Goal: Task Accomplishment & Management: Use online tool/utility

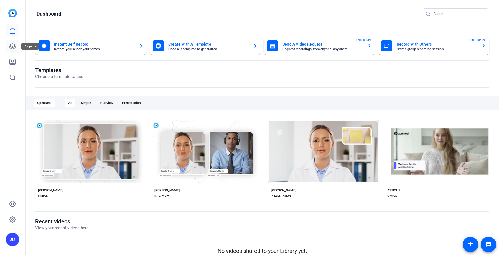
click at [11, 48] on icon at bounding box center [12, 46] width 7 height 7
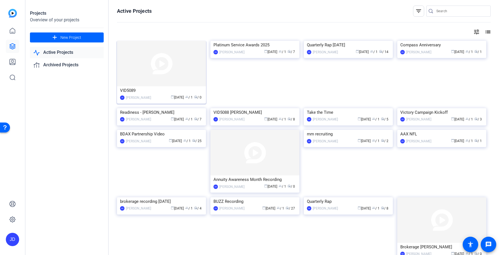
click at [152, 85] on img at bounding box center [161, 63] width 89 height 45
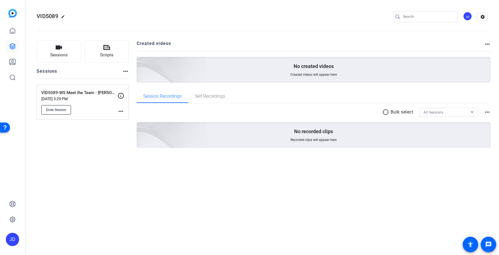
click at [64, 112] on span "Enter Session" at bounding box center [56, 110] width 20 height 4
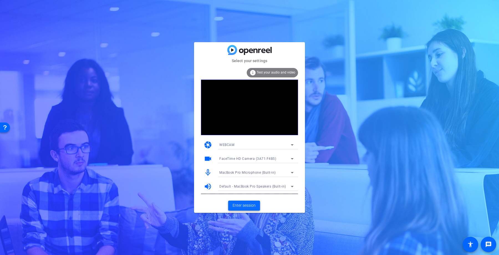
click at [251, 205] on span "Enter session" at bounding box center [244, 206] width 23 height 6
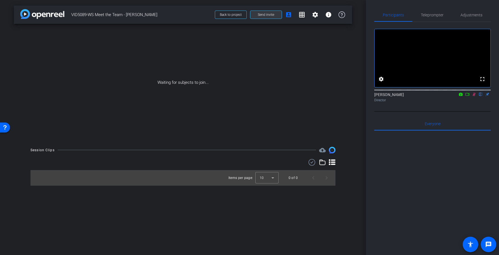
click at [267, 12] on span "Send invite" at bounding box center [266, 14] width 16 height 4
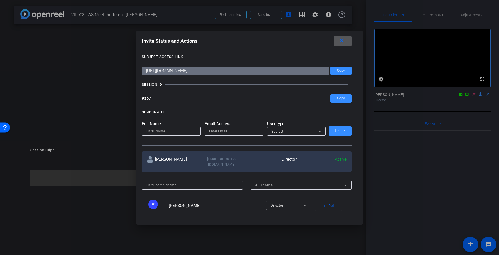
click at [348, 41] on span at bounding box center [343, 40] width 18 height 13
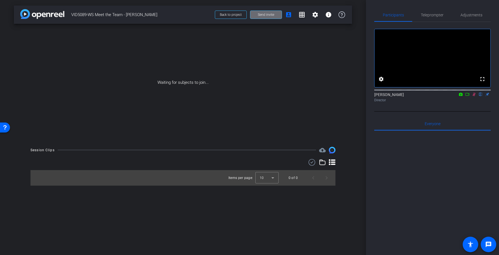
click at [261, 14] on span "Send invite" at bounding box center [266, 14] width 16 height 4
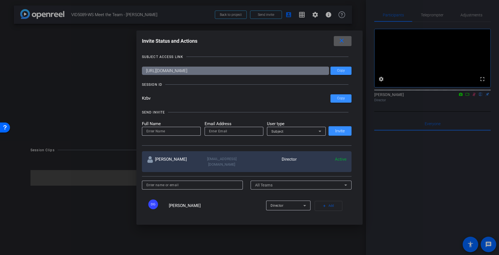
click at [345, 35] on span at bounding box center [343, 40] width 18 height 13
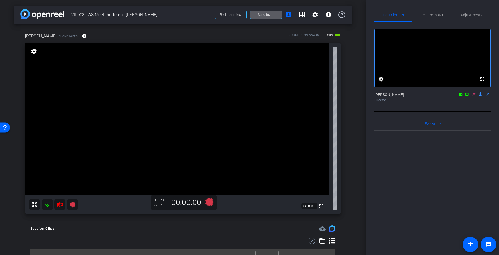
click at [49, 204] on mat-icon at bounding box center [47, 204] width 11 height 11
click at [474, 16] on span "Adjustments" at bounding box center [472, 15] width 22 height 4
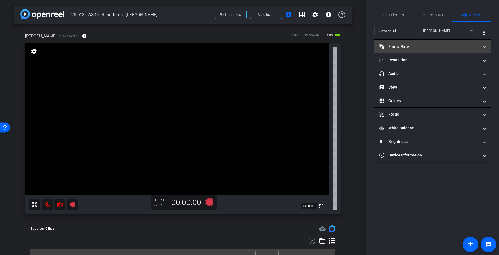
click at [426, 49] on mat-panel-title "Frame Rate Frame Rate" at bounding box center [429, 47] width 100 height 6
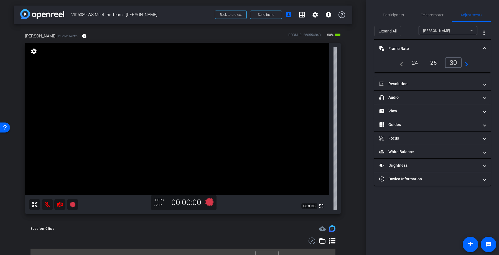
click at [410, 63] on div "24" at bounding box center [415, 62] width 15 height 9
click at [412, 63] on div "24" at bounding box center [416, 62] width 17 height 11
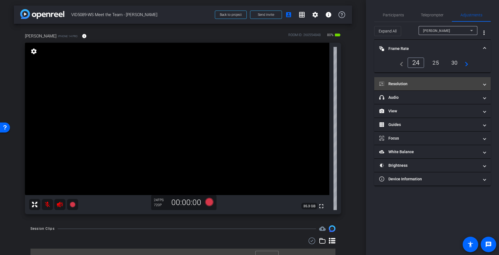
click at [407, 81] on mat-panel-title "Resolution" at bounding box center [429, 84] width 100 height 6
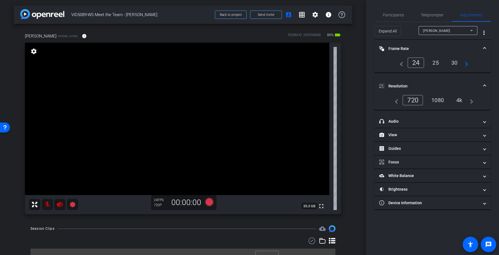
click at [463, 102] on div "4k" at bounding box center [459, 99] width 14 height 9
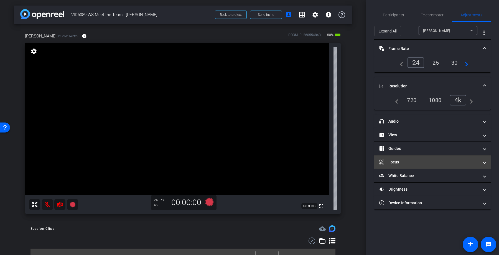
click at [400, 166] on mat-expansion-panel-header "Focus" at bounding box center [432, 161] width 117 height 13
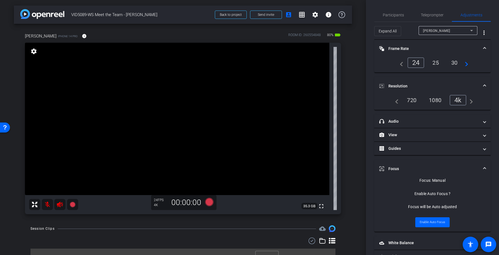
click at [400, 166] on mat-panel-title "Focus" at bounding box center [429, 169] width 100 height 6
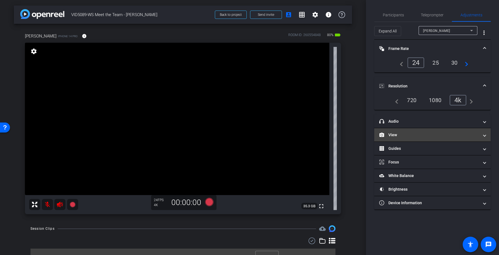
click at [409, 136] on mat-panel-title "View" at bounding box center [429, 135] width 100 height 6
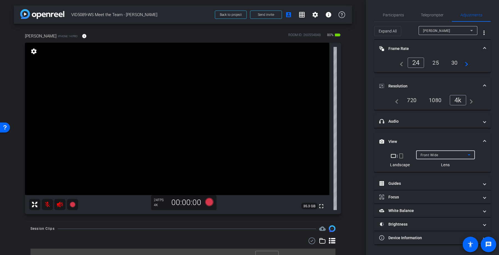
click at [435, 155] on span "Front Wide" at bounding box center [430, 155] width 18 height 4
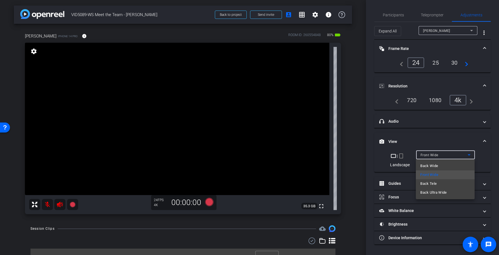
click at [435, 143] on div at bounding box center [249, 127] width 499 height 255
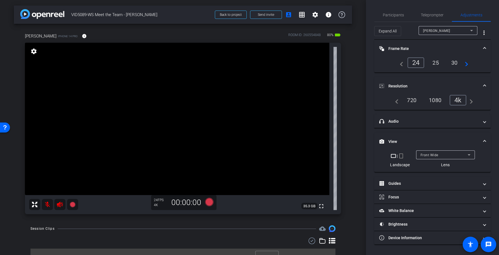
click at [412, 141] on mat-panel-title "View" at bounding box center [429, 142] width 100 height 6
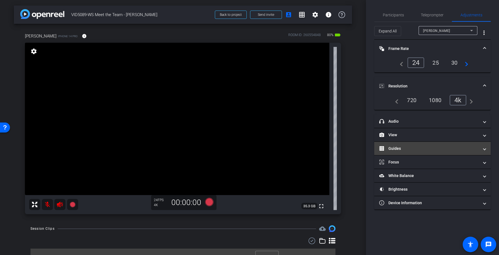
click at [416, 143] on mat-expansion-panel-header "Guides" at bounding box center [432, 148] width 117 height 13
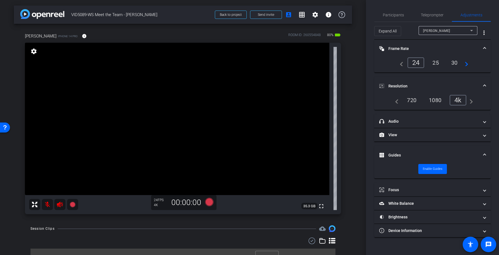
click at [416, 149] on mat-expansion-panel-header "Guides" at bounding box center [432, 155] width 117 height 18
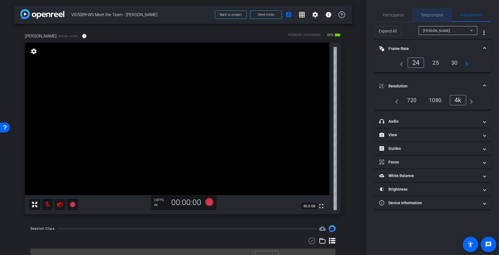
click at [427, 16] on span "Teleprompter" at bounding box center [432, 15] width 23 height 4
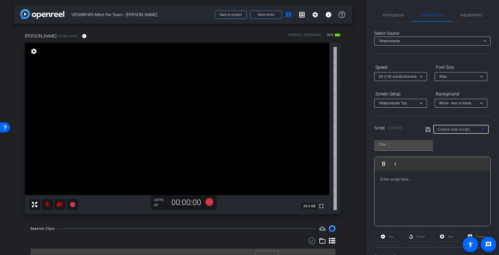
click at [456, 127] on span "Create new script" at bounding box center [454, 129] width 32 height 4
click at [449, 150] on mat-option "Shefali" at bounding box center [461, 149] width 55 height 9
type input "Shefali"
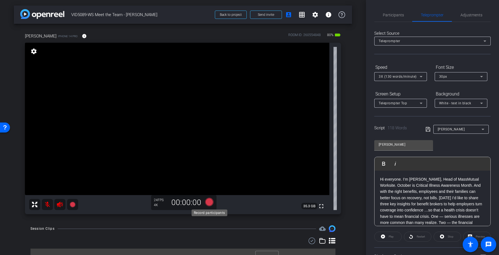
click at [211, 204] on icon at bounding box center [209, 202] width 8 height 8
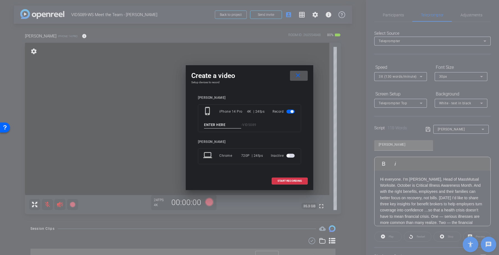
click at [214, 127] on input at bounding box center [222, 125] width 37 height 7
type input "Test"
click at [291, 182] on span "START RECORDING" at bounding box center [290, 180] width 24 height 3
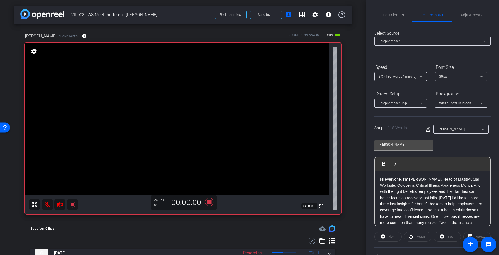
click at [426, 211] on p "Hi everyone. I’m Shefali Desai, Head of MassMutual Worksite. October is Critica…" at bounding box center [432, 219] width 105 height 87
click at [391, 238] on div "Play" at bounding box center [387, 237] width 27 height 10
click at [385, 237] on div "Play" at bounding box center [387, 237] width 27 height 10
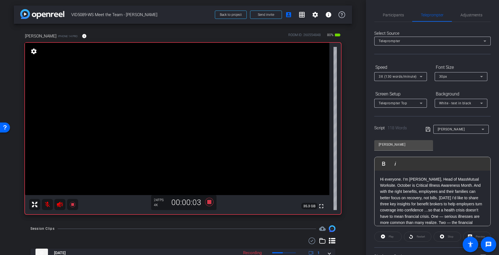
click at [383, 174] on div "Hi everyone. I’m Shefali Desai, Head of MassMutual Worksite. October is Critica…" at bounding box center [433, 223] width 116 height 104
click at [385, 237] on div "Play" at bounding box center [387, 237] width 27 height 10
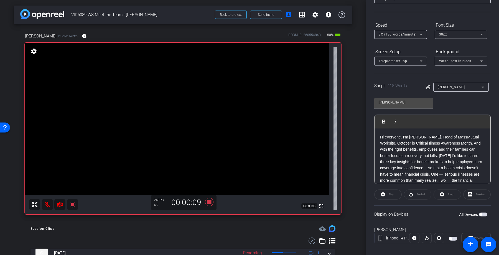
scroll to position [48, 0]
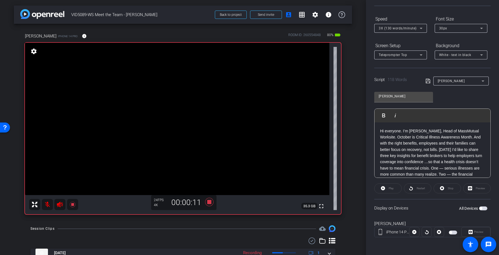
click at [482, 209] on span "button" at bounding box center [481, 208] width 3 height 3
click at [389, 191] on span "Play" at bounding box center [391, 188] width 6 height 8
click at [209, 201] on icon at bounding box center [209, 202] width 8 height 8
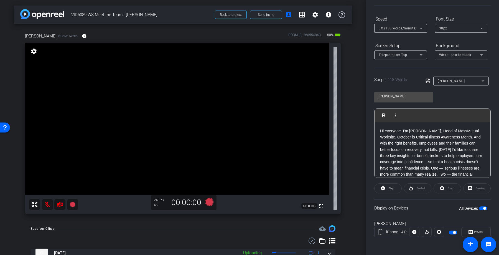
click at [426, 190] on div "Restart" at bounding box center [417, 188] width 27 height 10
click at [383, 131] on p "Hi everyone. I’m Shefali Desai, Head of MassMutual Worksite. October is Critica…" at bounding box center [432, 171] width 105 height 87
click at [381, 131] on p "Hi everyone. I’m Shefali Desai, Head of MassMutual Worksite. October is Critica…" at bounding box center [432, 171] width 105 height 87
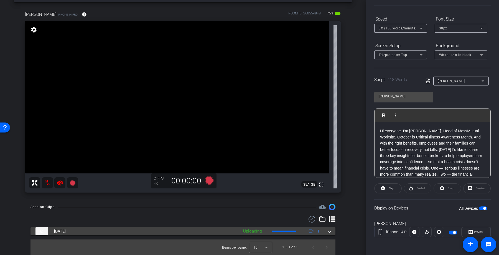
click at [332, 233] on mat-expansion-panel-header "Oct 1, 2025 Uploading 1" at bounding box center [183, 231] width 305 height 8
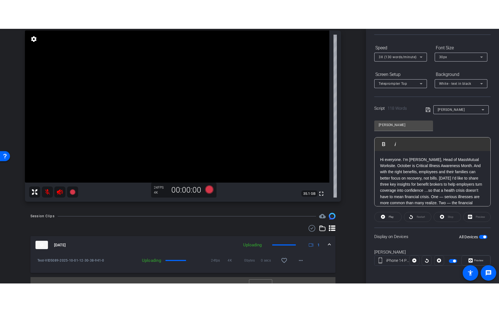
scroll to position [50, 0]
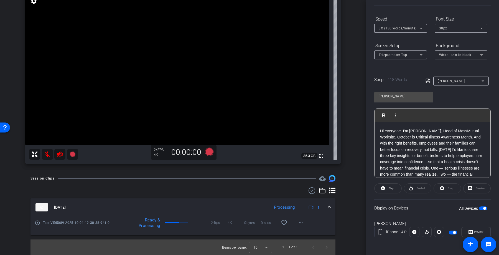
click at [38, 222] on mat-icon "play_circle_outline" at bounding box center [38, 223] width 6 height 6
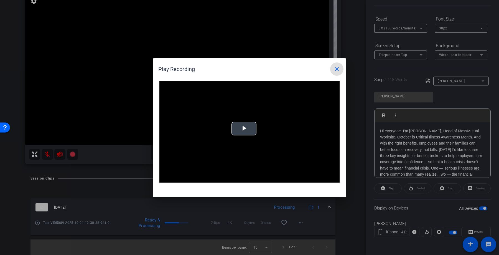
click at [244, 128] on span "Video Player" at bounding box center [244, 128] width 0 height 0
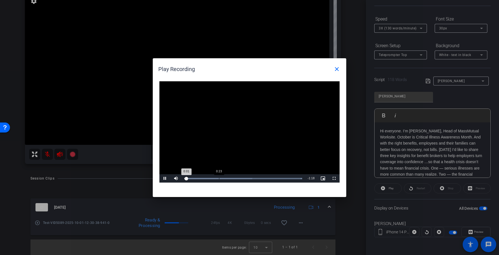
click at [219, 180] on div "Loaded : 100.00% 0:23 0:01" at bounding box center [243, 178] width 123 height 8
click at [236, 178] on div "Loaded : 100.00% 0:33 0:24" at bounding box center [243, 178] width 118 height 1
click at [251, 178] on div "Loaded : 100.00% 0:45 0:37" at bounding box center [243, 178] width 118 height 1
click at [335, 178] on span "Video Player" at bounding box center [334, 178] width 11 height 0
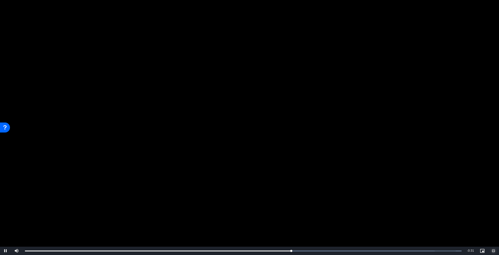
scroll to position [0, 0]
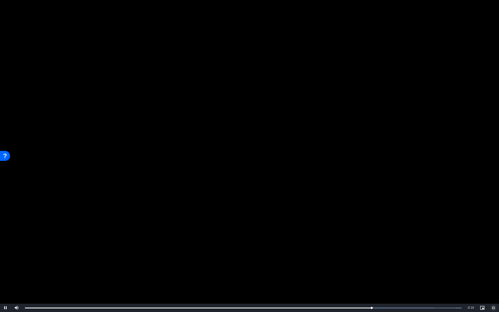
click at [495, 255] on span "Video Player" at bounding box center [493, 308] width 11 height 0
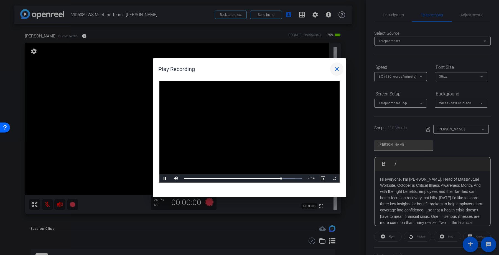
click at [337, 68] on mat-icon "close" at bounding box center [337, 69] width 7 height 7
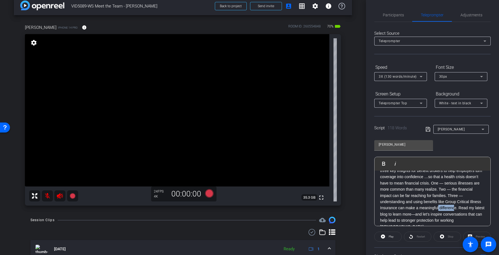
scroll to position [34, 0]
click at [487, 198] on div "Hi everyone. I’m Shefali Desai, Head of MassMutual Worksite. October is Critica…" at bounding box center [433, 189] width 116 height 104
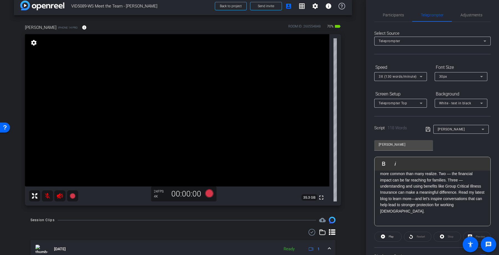
scroll to position [0, 0]
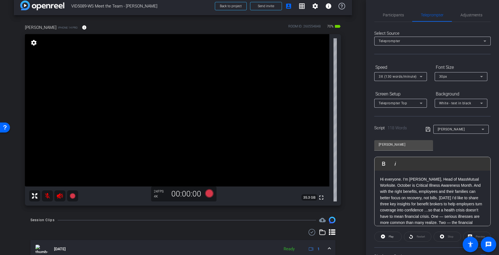
click at [382, 177] on p "Hi everyone. I’m Shefali Desai, Head of MassMutual Worksite. October is Critica…" at bounding box center [432, 219] width 105 height 87
click at [379, 177] on div "Hi everyone. I’m Shefali Desai, Head of MassMutual Worksite. October is Critica…" at bounding box center [433, 223] width 116 height 104
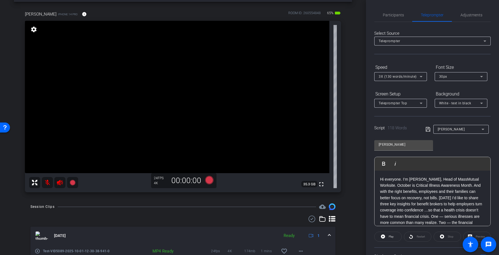
scroll to position [38, 0]
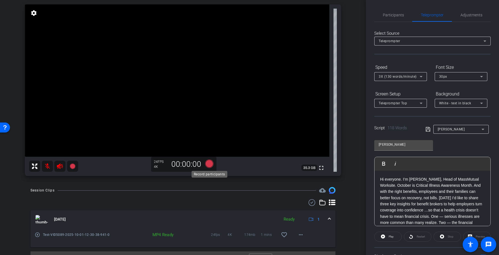
click at [208, 162] on icon at bounding box center [209, 164] width 8 height 8
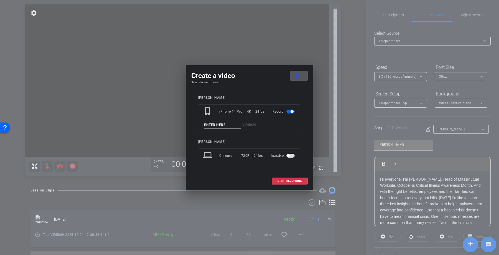
click at [223, 126] on input at bounding box center [222, 125] width 37 height 7
type input "Shefali1"
click at [283, 179] on span "START RECORDING" at bounding box center [290, 180] width 24 height 3
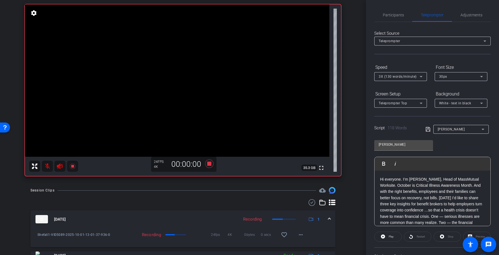
click at [381, 176] on p "Hi everyone. I’m Shefali Desai, Head of MassMutual Worksite. October is Critica…" at bounding box center [432, 219] width 105 height 87
click at [212, 164] on icon at bounding box center [209, 164] width 13 height 10
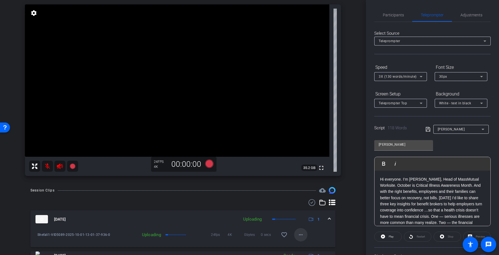
click at [305, 234] on span at bounding box center [300, 234] width 13 height 13
click at [305, 245] on span "Cancel Upload" at bounding box center [310, 246] width 23 height 7
click at [210, 163] on icon at bounding box center [209, 164] width 8 height 8
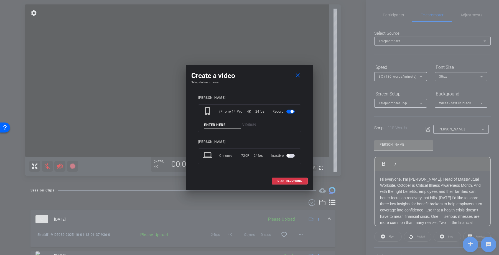
click at [221, 126] on input at bounding box center [222, 125] width 37 height 7
type input "h"
type input "Shefali2"
click at [293, 181] on span "START RECORDING" at bounding box center [290, 180] width 24 height 3
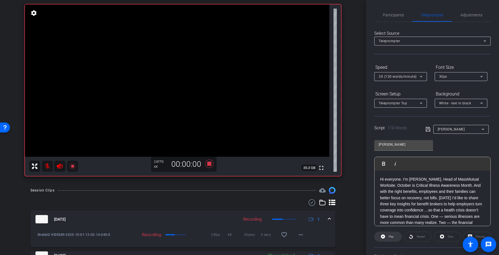
click at [381, 235] on icon at bounding box center [383, 236] width 4 height 4
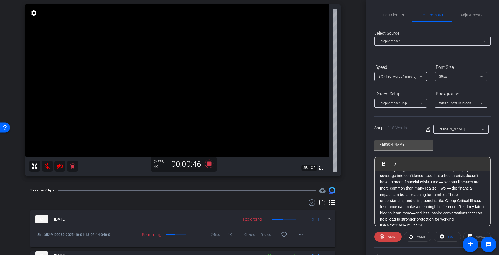
scroll to position [38, 0]
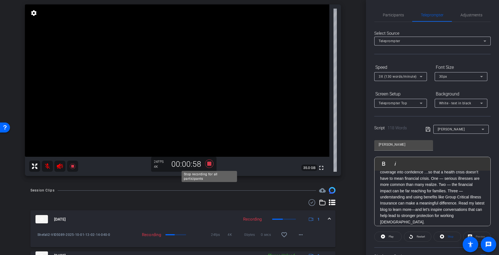
click at [208, 162] on icon at bounding box center [209, 164] width 8 height 8
click at [426, 75] on div "3X (130 words/minute)" at bounding box center [400, 76] width 53 height 9
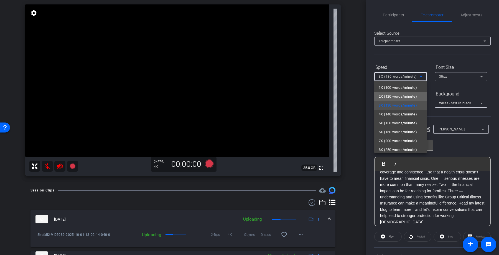
click at [408, 93] on span "2X (120 words/minute)" at bounding box center [398, 96] width 38 height 7
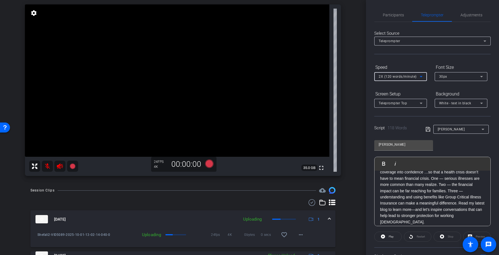
click at [390, 57] on div "Select Source Teleprompter Speed 2X (120 words/minute) Font Size 30px Screen Se…" at bounding box center [432, 158] width 117 height 273
click at [332, 217] on mat-expansion-panel-header "Oct 1, 2025 Uploading 1" at bounding box center [183, 219] width 305 height 18
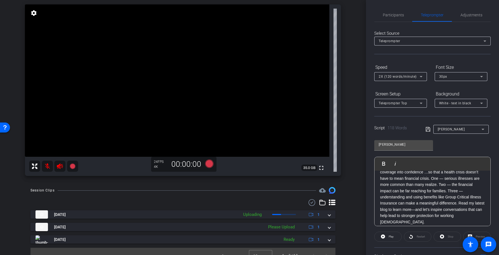
scroll to position [0, 0]
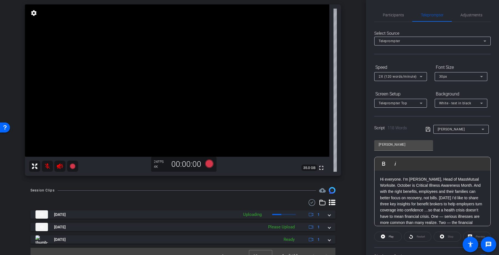
click at [423, 75] on icon at bounding box center [421, 76] width 7 height 7
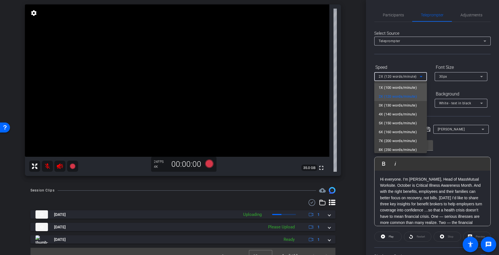
click at [412, 86] on span "1X (100 words/minute)" at bounding box center [398, 87] width 38 height 7
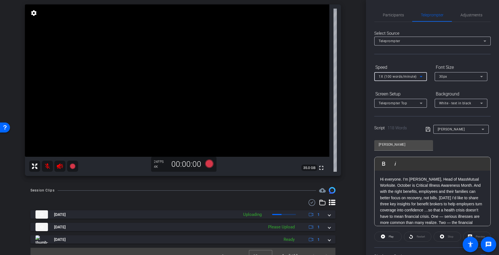
click at [411, 62] on div "Select Source Teleprompter Speed 1X (100 words/minute) Font Size 30px Screen Se…" at bounding box center [432, 158] width 117 height 273
click at [210, 163] on icon at bounding box center [209, 164] width 8 height 8
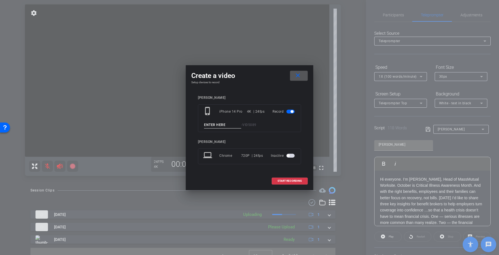
click at [233, 123] on input at bounding box center [222, 125] width 37 height 7
type input "Shefali3"
click at [279, 178] on span at bounding box center [290, 180] width 36 height 13
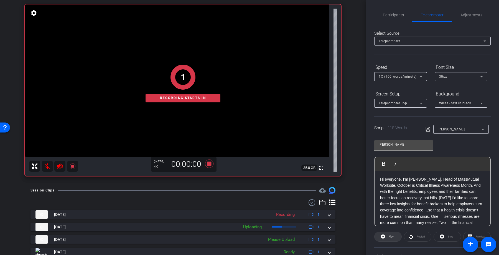
click at [388, 234] on span "Play" at bounding box center [391, 237] width 6 height 8
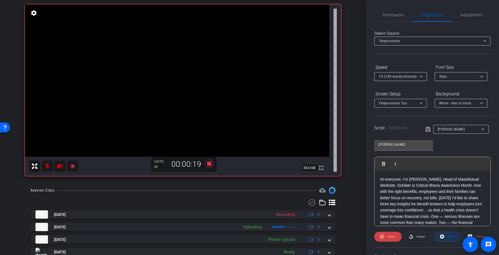
click at [447, 238] on span "Stop" at bounding box center [450, 237] width 7 height 8
click at [209, 164] on icon at bounding box center [209, 164] width 8 height 8
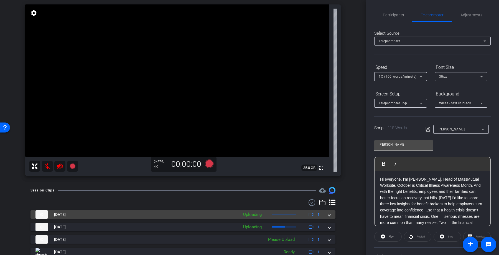
click at [330, 213] on span at bounding box center [329, 215] width 2 height 6
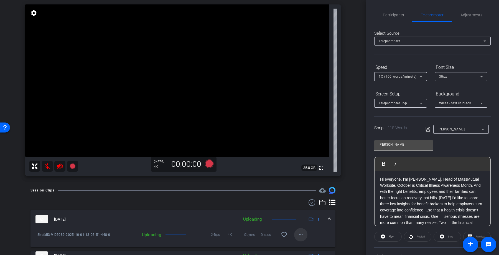
click at [302, 234] on mat-icon "more_horiz" at bounding box center [301, 234] width 7 height 7
click at [307, 245] on span "Cancel Upload" at bounding box center [310, 246] width 23 height 7
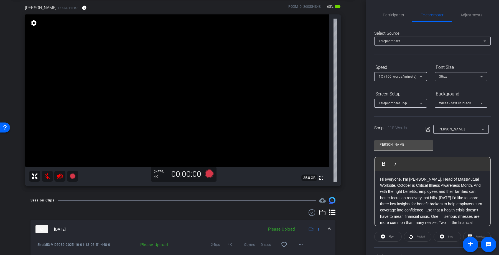
scroll to position [26, 0]
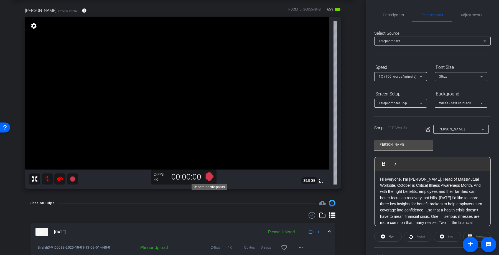
click at [209, 178] on icon at bounding box center [209, 176] width 8 height 8
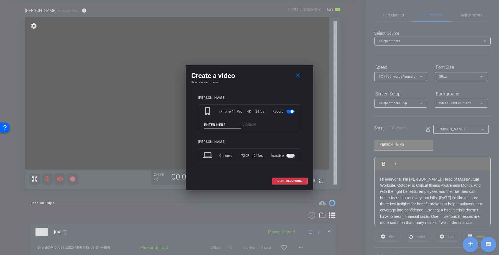
click at [210, 127] on input at bounding box center [222, 125] width 37 height 7
type input "Shefali4"
click at [293, 182] on span "START RECORDING" at bounding box center [290, 180] width 24 height 3
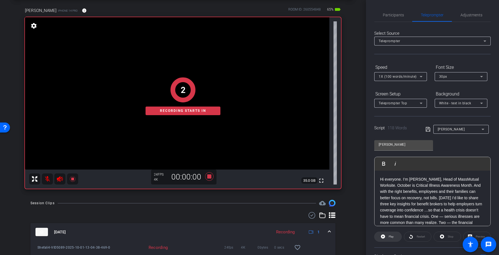
click at [390, 236] on span "Play" at bounding box center [391, 236] width 5 height 3
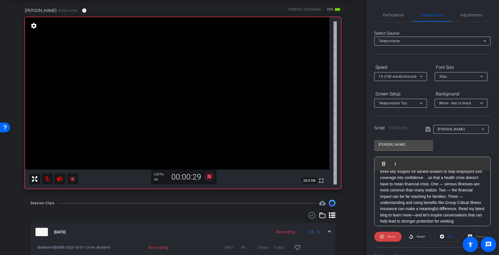
scroll to position [39, 0]
click at [445, 239] on span at bounding box center [447, 236] width 27 height 13
click at [420, 79] on icon at bounding box center [421, 76] width 7 height 7
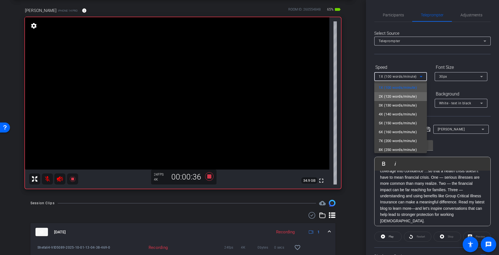
click at [409, 92] on mat-option "2X (120 words/minute)" at bounding box center [400, 96] width 53 height 9
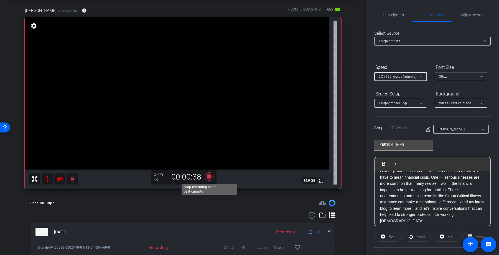
click at [214, 178] on icon at bounding box center [209, 176] width 13 height 10
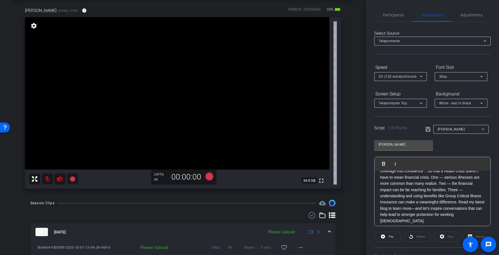
click at [327, 231] on div "Oct 1, 2025 Please Upload 1" at bounding box center [182, 232] width 293 height 8
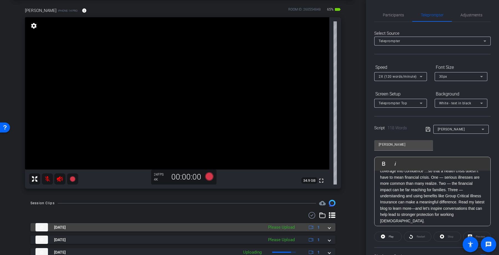
click at [327, 231] on div "Oct 1, 2025 Please Upload 1" at bounding box center [182, 227] width 293 height 8
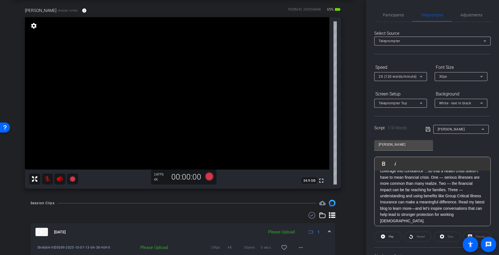
scroll to position [45, 0]
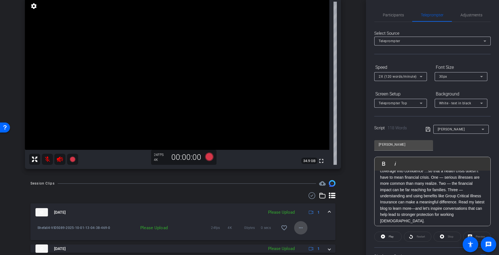
click at [304, 225] on span at bounding box center [300, 227] width 13 height 13
click at [344, 220] on div at bounding box center [249, 127] width 499 height 255
click at [299, 228] on mat-icon "more_horiz" at bounding box center [301, 227] width 7 height 7
click at [333, 220] on div at bounding box center [249, 127] width 499 height 255
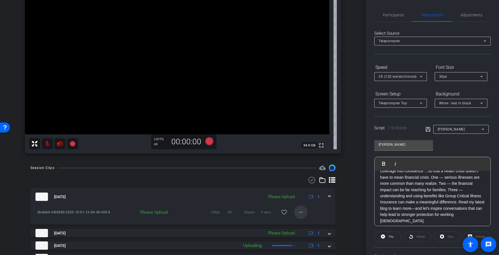
scroll to position [59, 0]
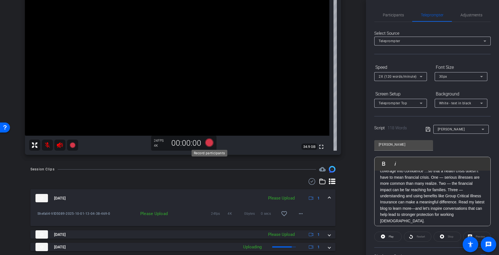
click at [209, 143] on icon at bounding box center [209, 142] width 8 height 8
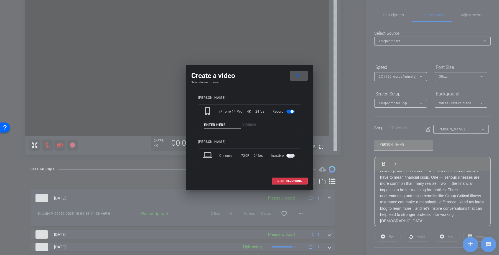
click at [227, 123] on input at bounding box center [222, 125] width 37 height 7
type input "Shefali5"
click at [287, 183] on span at bounding box center [290, 180] width 36 height 13
click at [287, 183] on div at bounding box center [183, 181] width 305 height 7
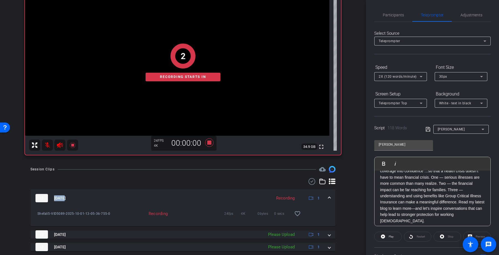
scroll to position [0, 0]
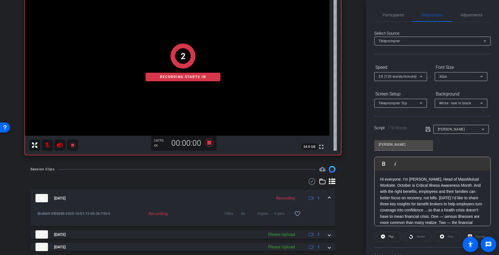
click at [381, 178] on p "Hi everyone. I’m Shefali Desai, Head of MassMutual Worksite. October is Critica…" at bounding box center [432, 219] width 105 height 87
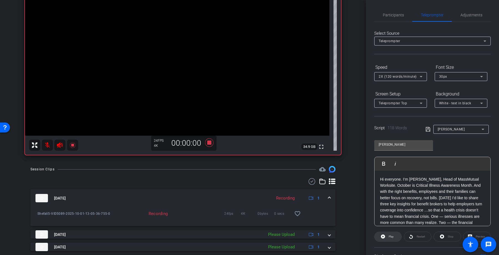
click at [388, 236] on span "Play" at bounding box center [391, 237] width 6 height 8
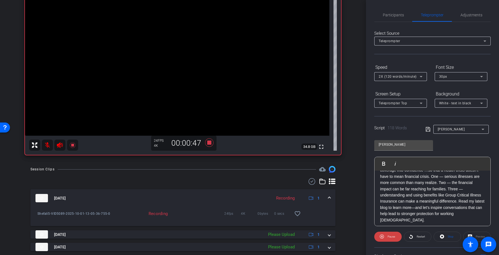
scroll to position [44, 0]
click at [211, 144] on icon at bounding box center [209, 143] width 13 height 10
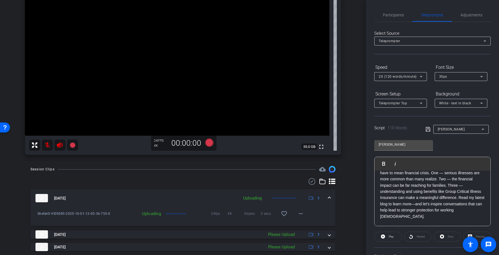
click at [443, 237] on div "Stop" at bounding box center [447, 237] width 27 height 10
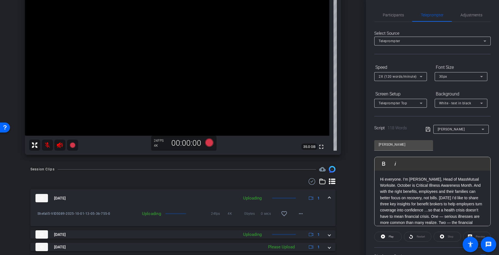
click at [379, 179] on div "Hi everyone. I’m Shefali Desai, Head of MassMutual Worksite. October is Critica…" at bounding box center [433, 223] width 116 height 104
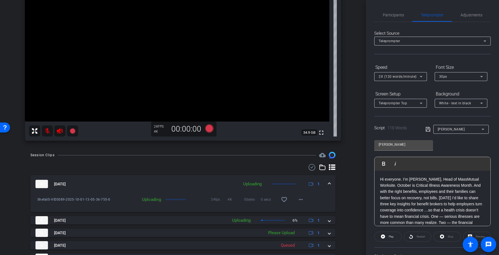
scroll to position [79, 0]
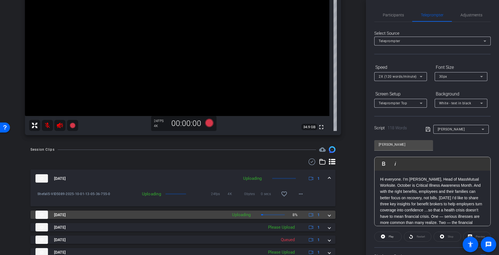
click at [330, 216] on span at bounding box center [329, 215] width 2 height 6
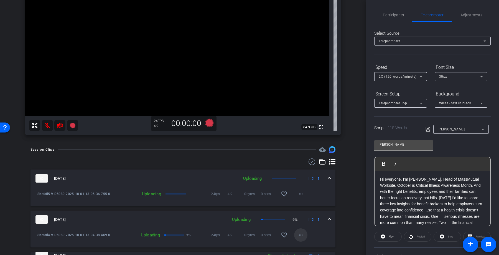
click at [301, 233] on mat-icon "more_horiz" at bounding box center [301, 235] width 7 height 7
click at [305, 245] on span "Cancel Upload" at bounding box center [310, 246] width 23 height 7
click at [330, 219] on span at bounding box center [329, 220] width 2 height 6
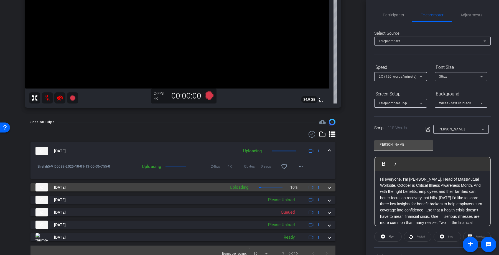
scroll to position [112, 0]
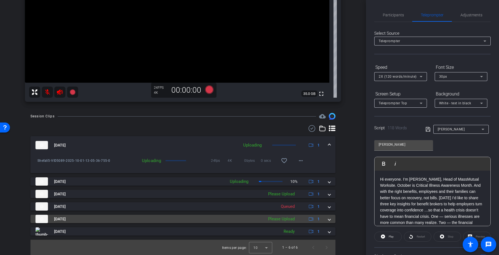
click at [328, 220] on div "Oct 1, 2025 Please Upload 1" at bounding box center [182, 219] width 293 height 8
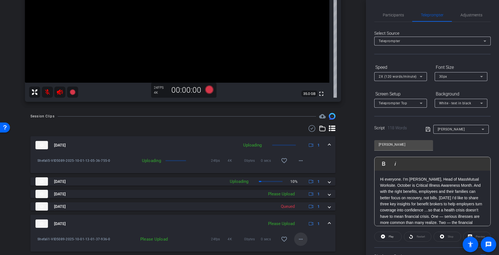
click at [299, 238] on mat-icon "more_horiz" at bounding box center [301, 239] width 7 height 7
click at [307, 229] on span "Delete clip" at bounding box center [310, 227] width 22 height 7
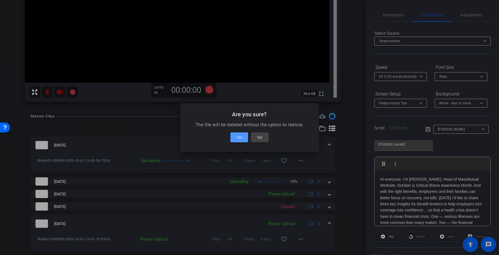
click at [245, 138] on span at bounding box center [240, 137] width 18 height 13
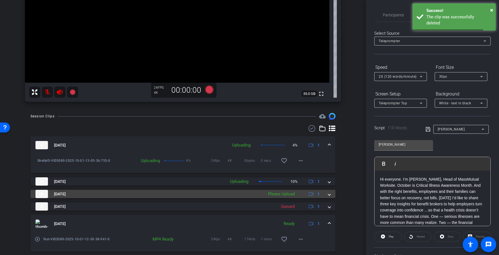
click at [331, 194] on mat-expansion-panel-header "Oct 1, 2025 Please Upload 1" at bounding box center [183, 194] width 305 height 8
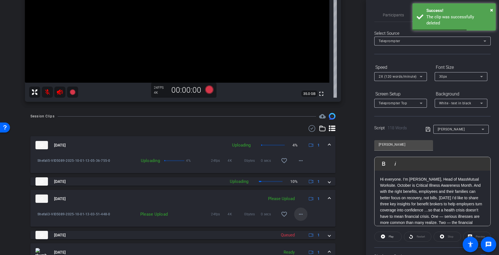
click at [302, 212] on mat-icon "more_horiz" at bounding box center [301, 214] width 7 height 7
click at [301, 241] on span "Delete clip" at bounding box center [310, 239] width 22 height 7
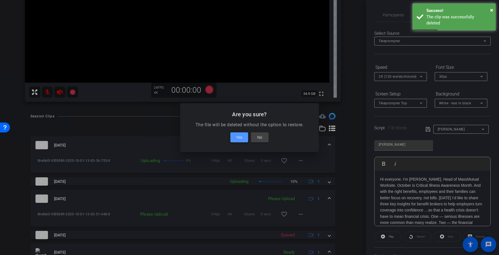
click at [240, 140] on span "Yes" at bounding box center [239, 137] width 6 height 7
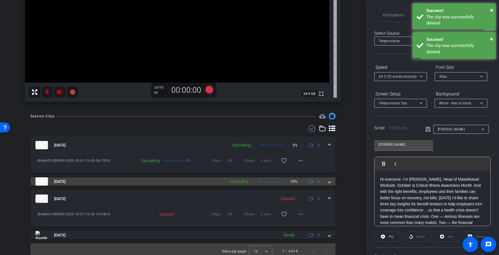
click at [328, 182] on div "Oct 1, 2025 Uploading 10% 1" at bounding box center [182, 181] width 293 height 8
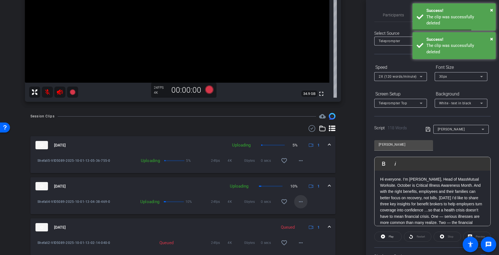
click at [299, 197] on span at bounding box center [300, 201] width 13 height 13
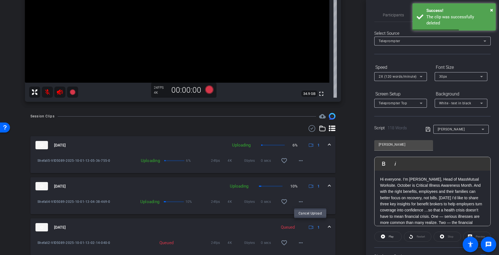
click at [306, 211] on span "Cancel Upload" at bounding box center [310, 213] width 23 height 7
click at [303, 155] on span at bounding box center [300, 160] width 13 height 13
click at [301, 176] on div "Cancel Upload" at bounding box center [310, 172] width 32 height 10
click at [305, 174] on div "Oct 1, 2025 Uploading 6% 1 Shefali5-VID5089-2025-10-01-13-05-36-755-0 Uploading…" at bounding box center [183, 201] width 305 height 131
click at [298, 158] on mat-icon "more_horiz" at bounding box center [301, 160] width 7 height 7
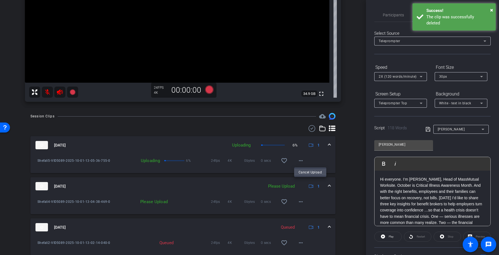
click at [300, 170] on span "Cancel Upload" at bounding box center [310, 172] width 23 height 7
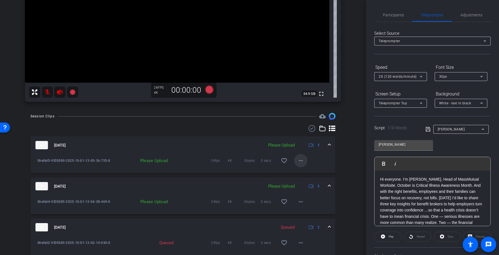
click at [300, 160] on mat-icon "more_horiz" at bounding box center [301, 160] width 7 height 7
click at [306, 189] on button "Delete clip" at bounding box center [309, 186] width 31 height 7
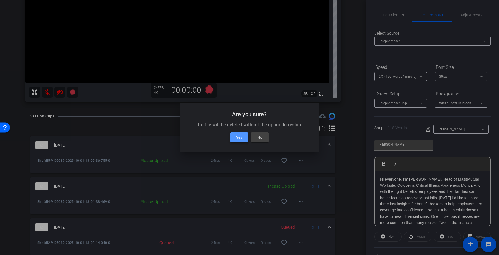
click at [237, 133] on span at bounding box center [240, 137] width 18 height 13
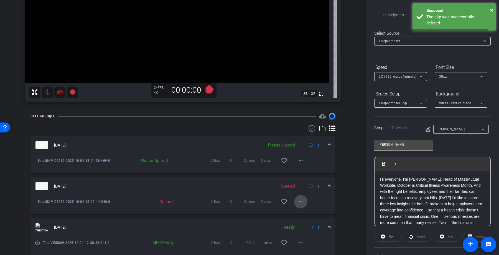
click at [303, 201] on mat-icon "more_horiz" at bounding box center [301, 201] width 7 height 7
click at [306, 238] on span "Delete clip" at bounding box center [313, 241] width 29 height 7
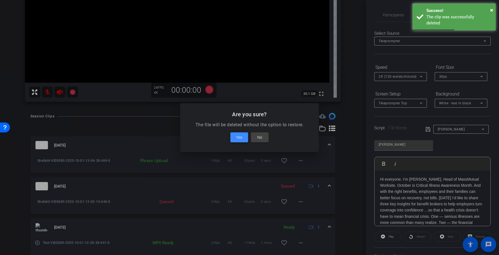
click at [239, 135] on span "Yes" at bounding box center [239, 137] width 6 height 7
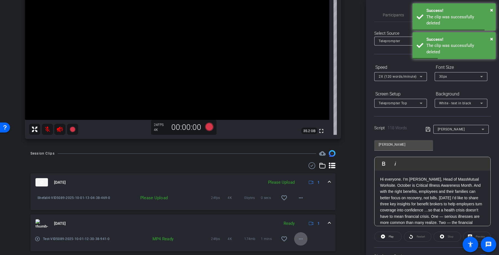
scroll to position [89, 0]
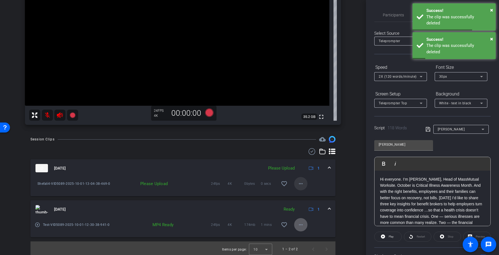
click at [298, 182] on mat-icon "more_horiz" at bounding box center [301, 183] width 7 height 7
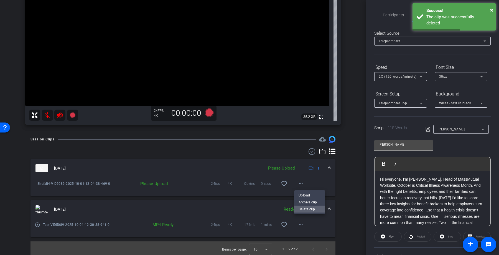
click at [304, 209] on span "Delete clip" at bounding box center [310, 209] width 22 height 7
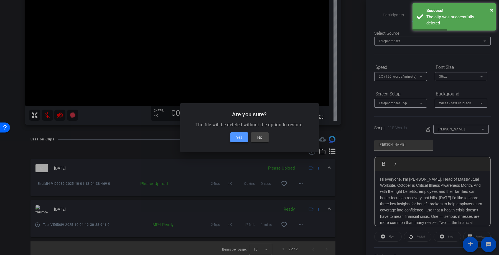
click at [235, 137] on span at bounding box center [240, 137] width 18 height 13
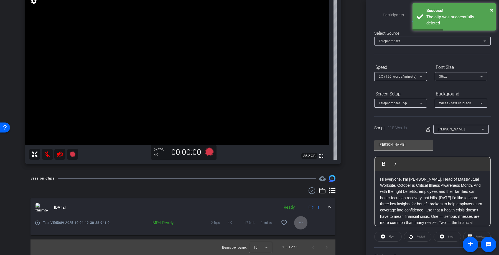
scroll to position [50, 0]
click at [381, 176] on p "Hi everyone. I’m Shefali Desai, Head of MassMutual Worksite. October is Critica…" at bounding box center [432, 219] width 105 height 87
click at [207, 153] on icon at bounding box center [209, 152] width 8 height 8
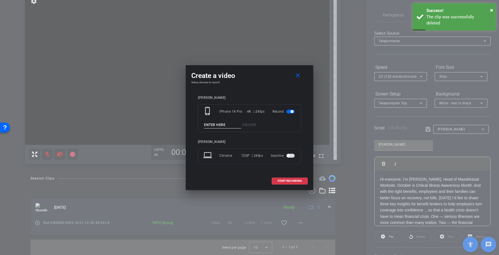
click at [224, 127] on input at bounding box center [222, 125] width 37 height 7
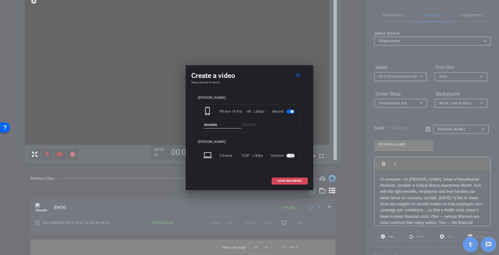
type input "Shefali6"
click at [290, 179] on span at bounding box center [290, 180] width 36 height 13
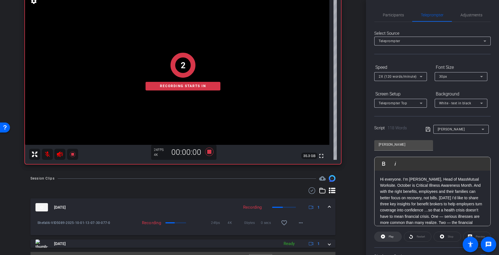
click at [394, 237] on span at bounding box center [388, 236] width 27 height 13
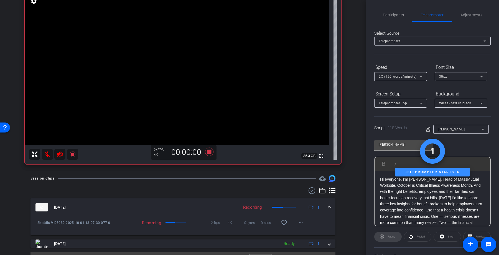
click at [379, 178] on div "Hi everyone. I’m Shefali Desai, Head of MassMutual Worksite. October is Critica…" at bounding box center [433, 223] width 116 height 104
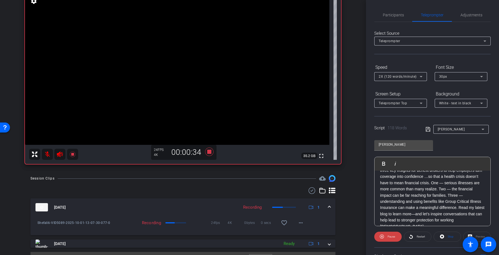
scroll to position [34, 0]
click at [442, 232] on span at bounding box center [447, 236] width 27 height 13
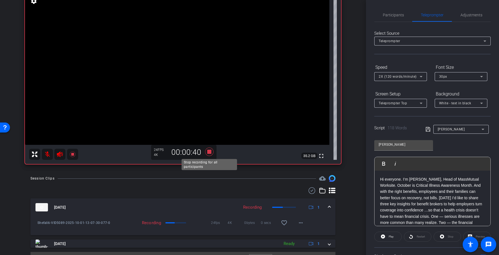
click at [211, 151] on icon at bounding box center [209, 152] width 8 height 8
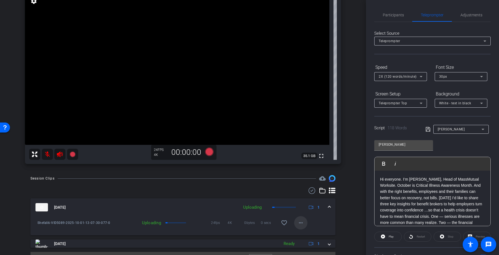
click at [299, 226] on mat-icon "more_horiz" at bounding box center [301, 222] width 7 height 7
click at [302, 233] on span "Cancel Upload" at bounding box center [310, 234] width 23 height 7
click at [300, 224] on mat-icon "more_horiz" at bounding box center [301, 222] width 7 height 7
click at [305, 246] on span "Delete clip" at bounding box center [310, 248] width 22 height 7
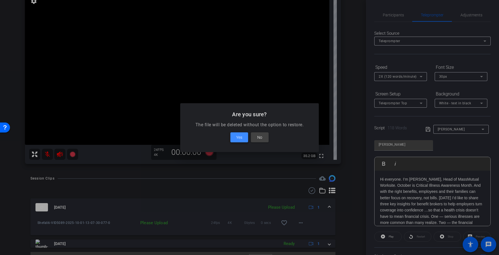
click at [244, 136] on span at bounding box center [240, 137] width 18 height 13
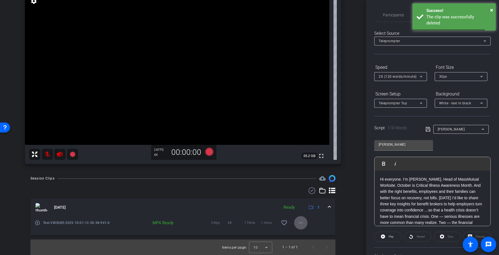
scroll to position [41, 0]
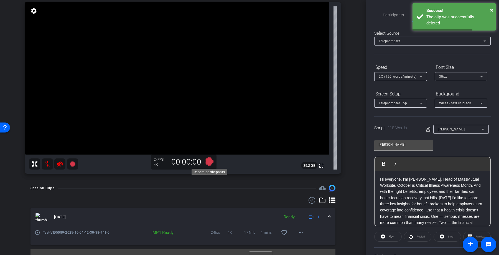
click at [209, 158] on icon at bounding box center [209, 161] width 8 height 8
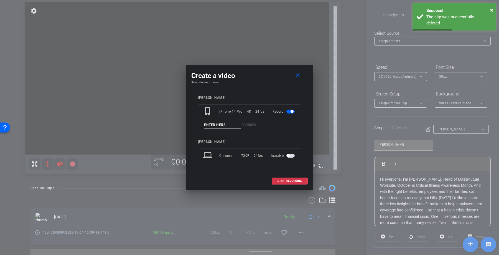
click at [222, 124] on input at bounding box center [222, 125] width 37 height 7
type input "D"
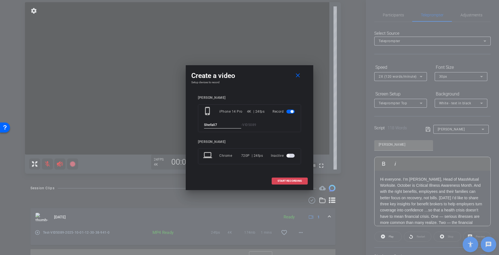
type input "Shefali7"
click at [288, 179] on span "START RECORDING" at bounding box center [290, 180] width 24 height 3
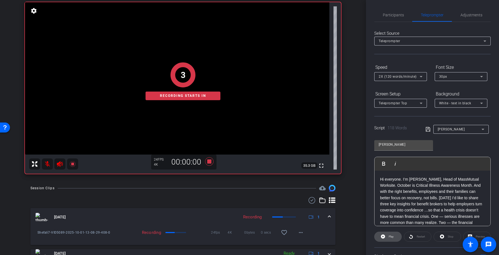
click at [396, 236] on span at bounding box center [388, 236] width 27 height 13
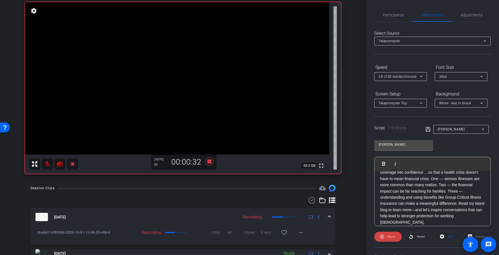
scroll to position [40, 0]
click at [209, 160] on icon at bounding box center [209, 161] width 8 height 8
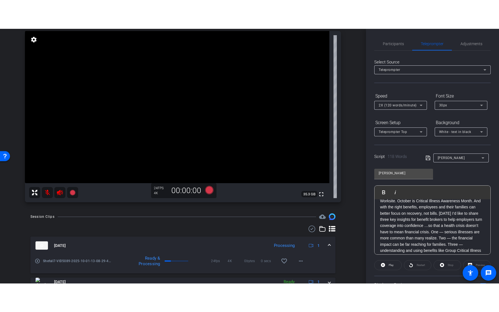
scroll to position [0, 0]
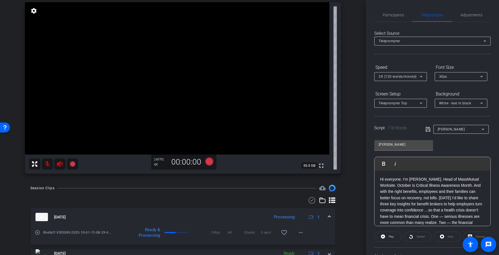
click at [40, 232] on mat-icon "play_circle_outline" at bounding box center [38, 233] width 6 height 6
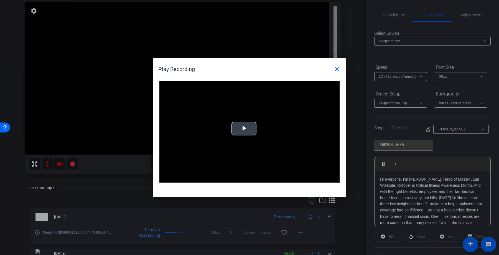
click at [244, 128] on span "Video Player" at bounding box center [244, 128] width 0 height 0
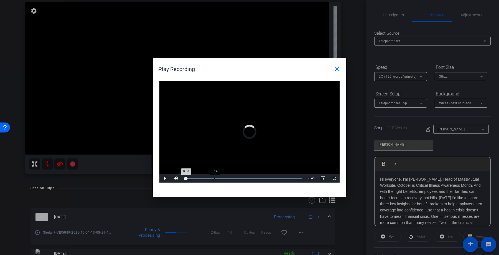
click at [214, 179] on div "Loaded : 100.00% 0:14 0:00" at bounding box center [243, 178] width 123 height 8
click at [163, 178] on span "Video Player" at bounding box center [165, 178] width 11 height 0
click at [336, 178] on span "Video Player" at bounding box center [334, 178] width 11 height 0
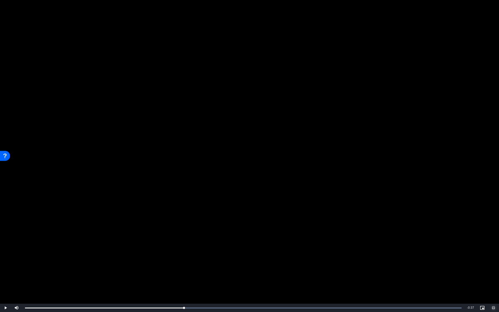
click at [488, 255] on button "Exit Fullscreen" at bounding box center [493, 308] width 11 height 8
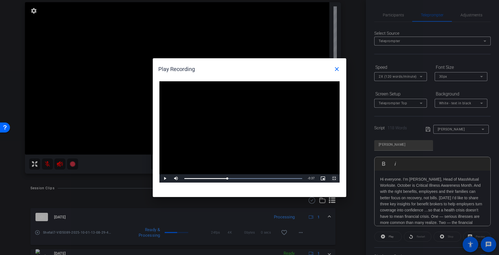
click at [337, 178] on span "Video Player" at bounding box center [334, 178] width 11 height 0
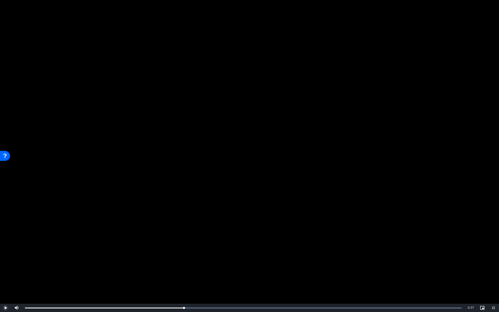
click at [6, 255] on span "Video Player" at bounding box center [5, 308] width 11 height 0
click at [132, 255] on div "Loaded : 100.00% 0:13 0:26" at bounding box center [243, 308] width 437 height 1
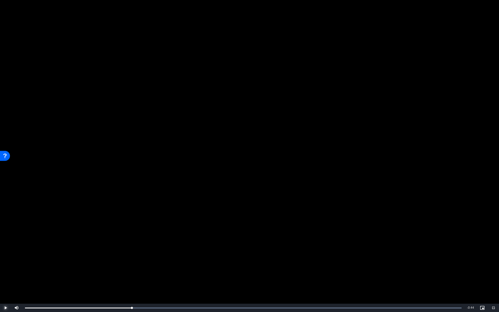
click at [5, 255] on span "Video Player" at bounding box center [5, 308] width 11 height 0
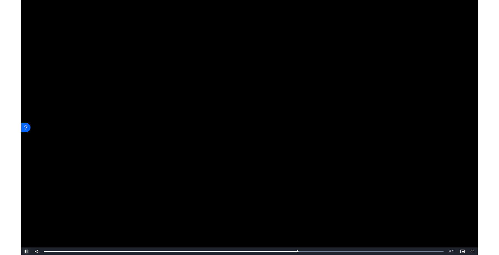
scroll to position [41, 0]
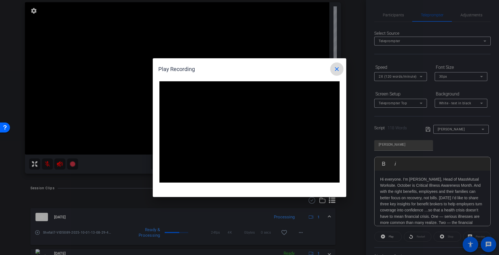
click at [338, 68] on mat-icon "close" at bounding box center [337, 69] width 7 height 7
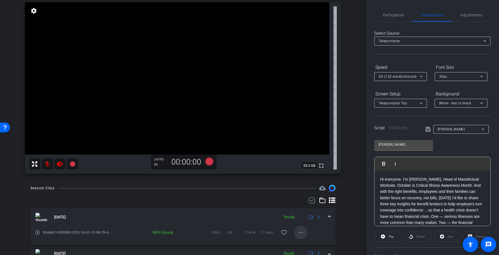
click at [300, 235] on mat-icon "more_horiz" at bounding box center [301, 232] width 7 height 7
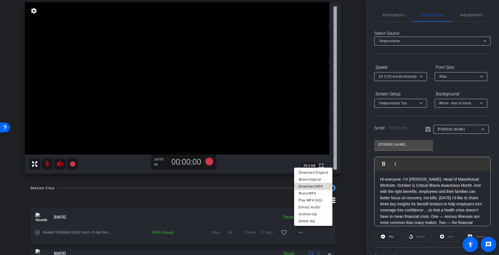
click at [323, 184] on span "Download MP4" at bounding box center [313, 186] width 29 height 7
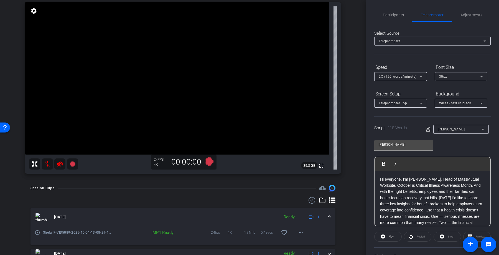
scroll to position [0, 0]
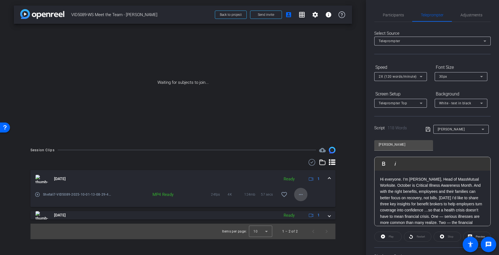
click at [300, 191] on mat-icon "more_horiz" at bounding box center [301, 194] width 7 height 7
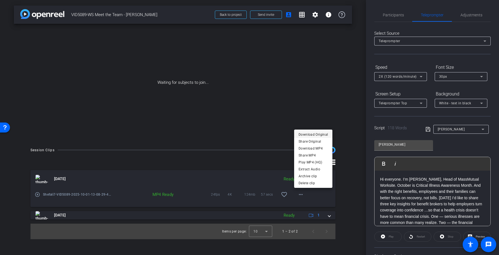
click at [312, 136] on span "Download Original" at bounding box center [313, 134] width 29 height 7
